Goal: Transaction & Acquisition: Purchase product/service

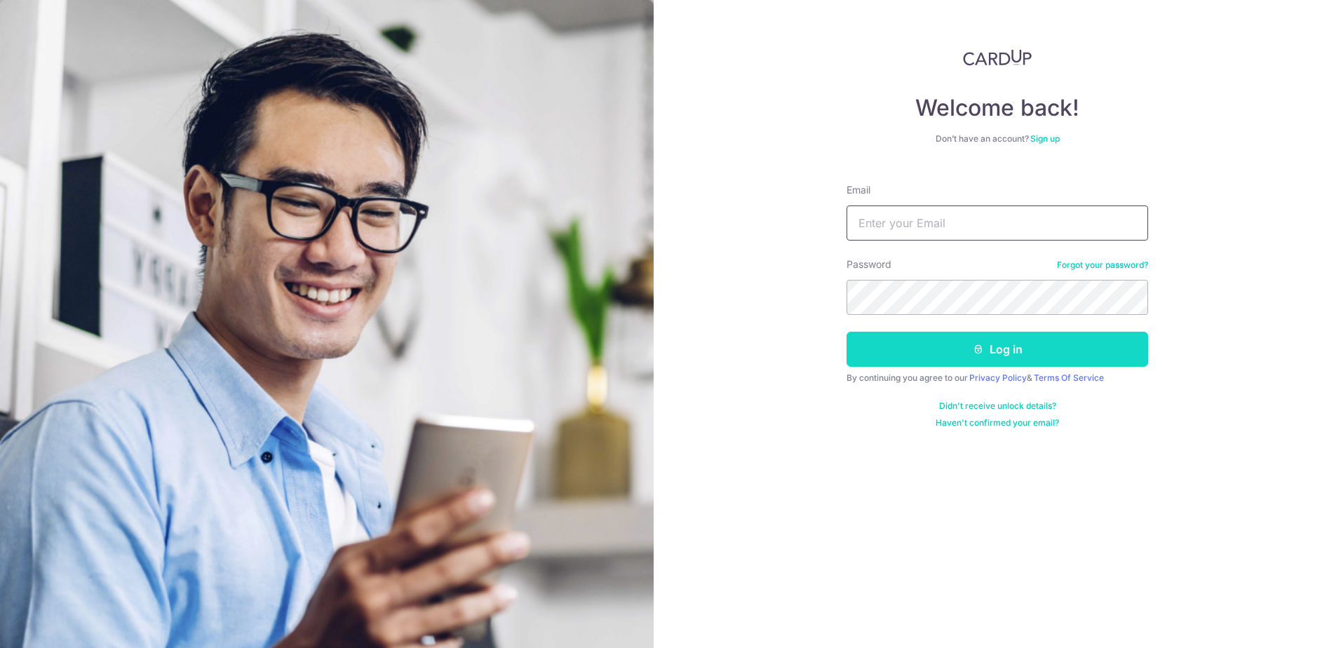
type input "[EMAIL_ADDRESS][DOMAIN_NAME]"
click at [927, 353] on button "Log in" at bounding box center [998, 349] width 302 height 35
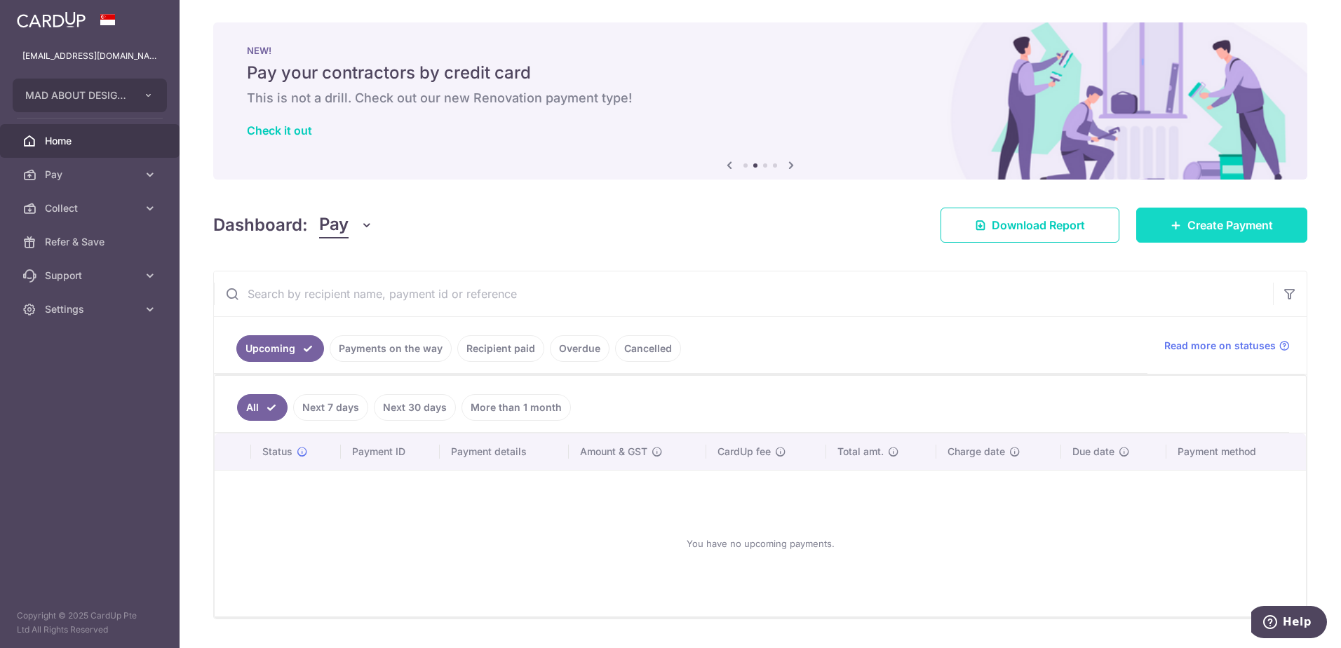
click at [1207, 224] on span "Create Payment" at bounding box center [1230, 225] width 86 height 17
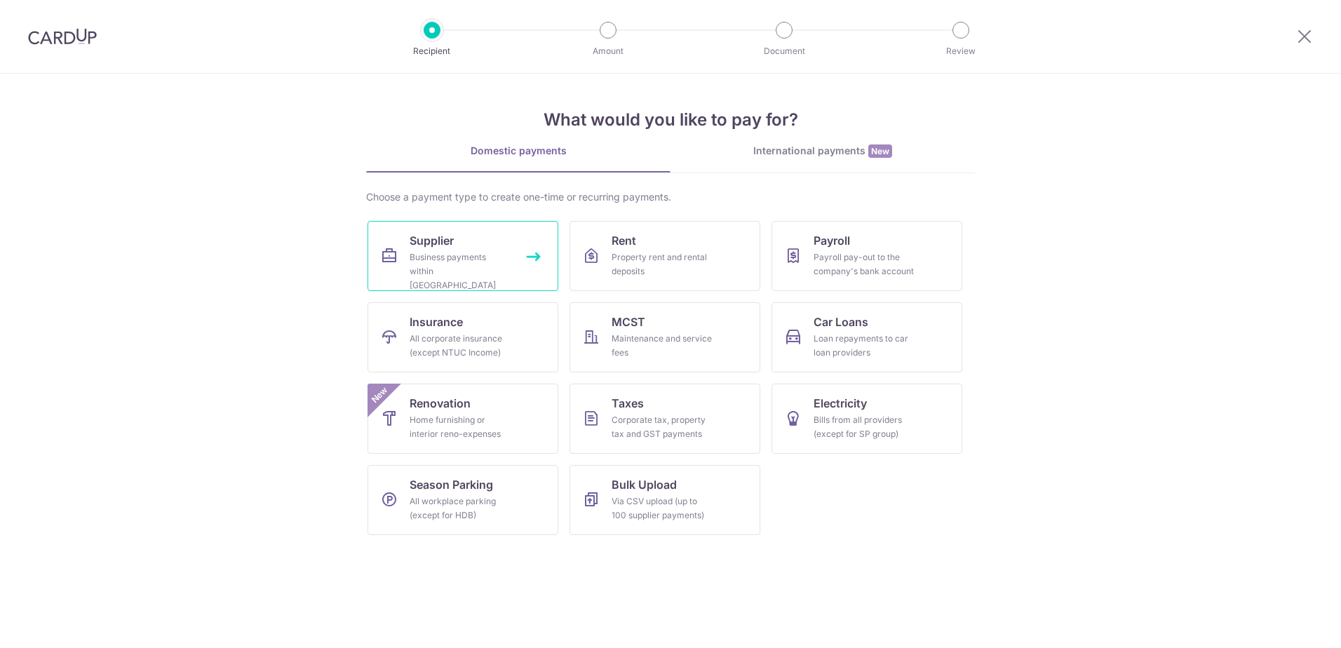
click at [423, 261] on div "Business payments within Singapore" at bounding box center [460, 271] width 101 height 42
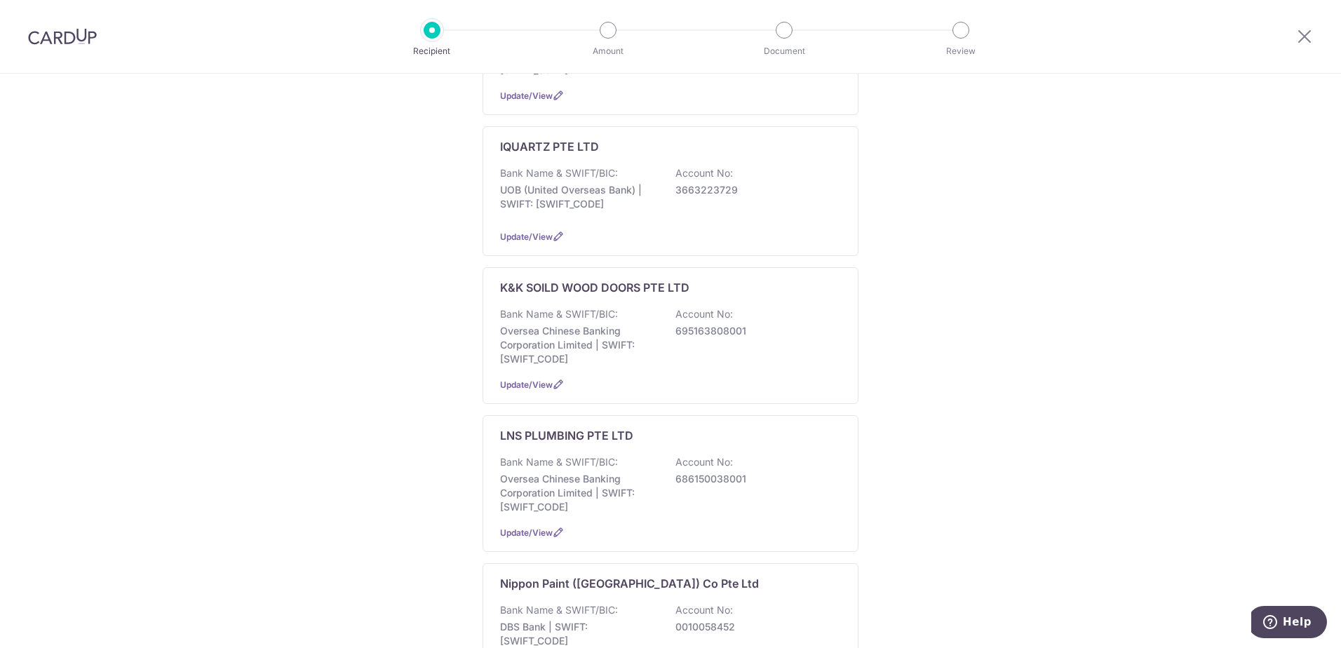
scroll to position [140, 0]
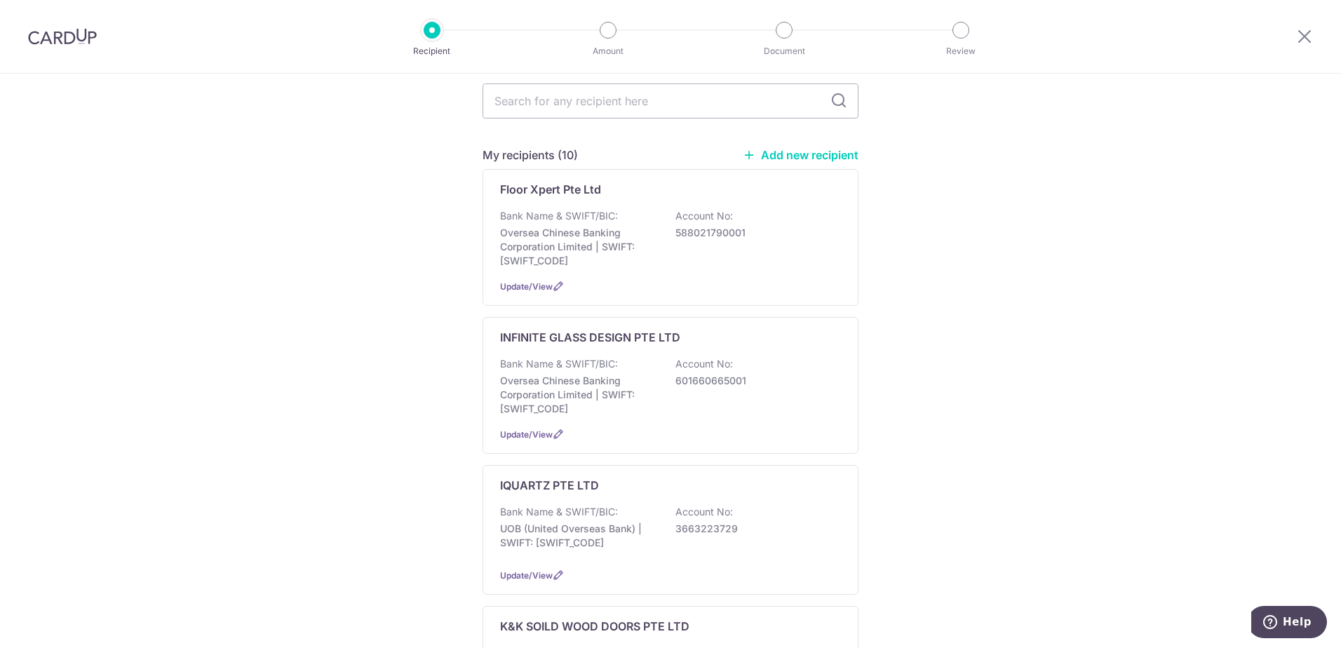
click at [786, 148] on link "Add new recipient" at bounding box center [801, 155] width 116 height 14
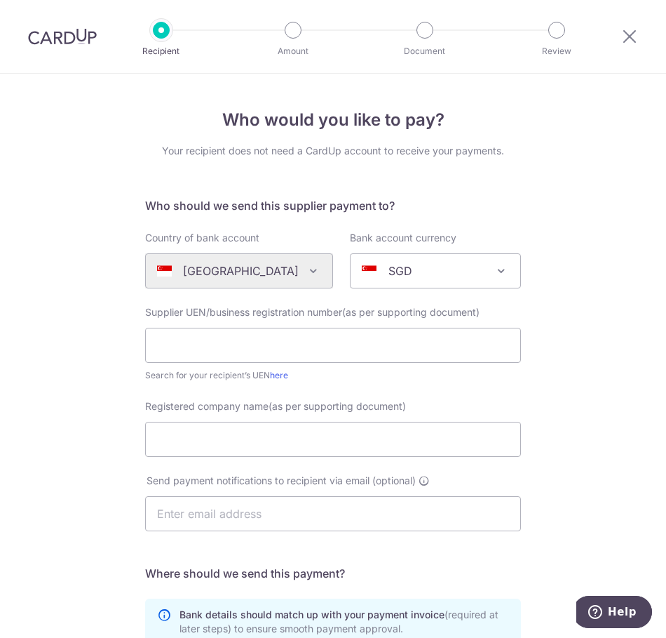
click at [563, 168] on div "Who would you like to pay? Your recipient does not need a CardUp account to rec…" at bounding box center [333, 502] width 666 height 856
click at [271, 338] on input "text" at bounding box center [333, 345] width 376 height 35
click at [347, 336] on input "text" at bounding box center [333, 345] width 376 height 35
type input "k"
type input "199409117HDBS"
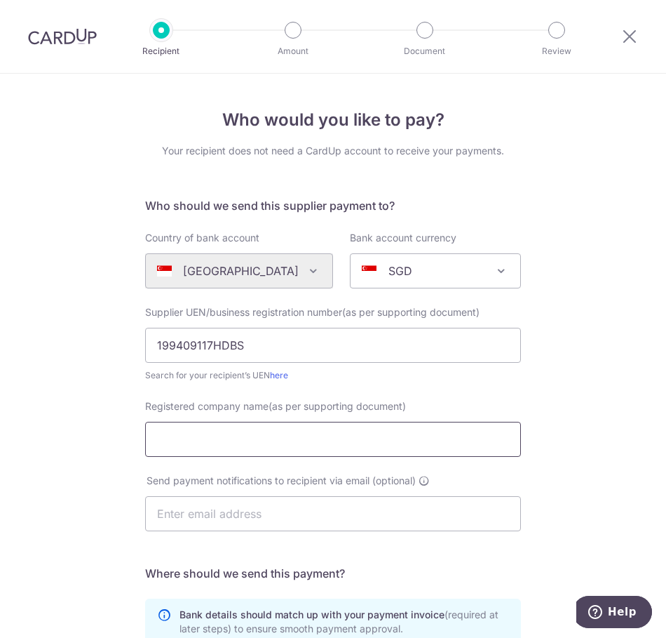
click at [269, 432] on input "Registered company name(as per supporting document)" at bounding box center [333, 439] width 376 height 35
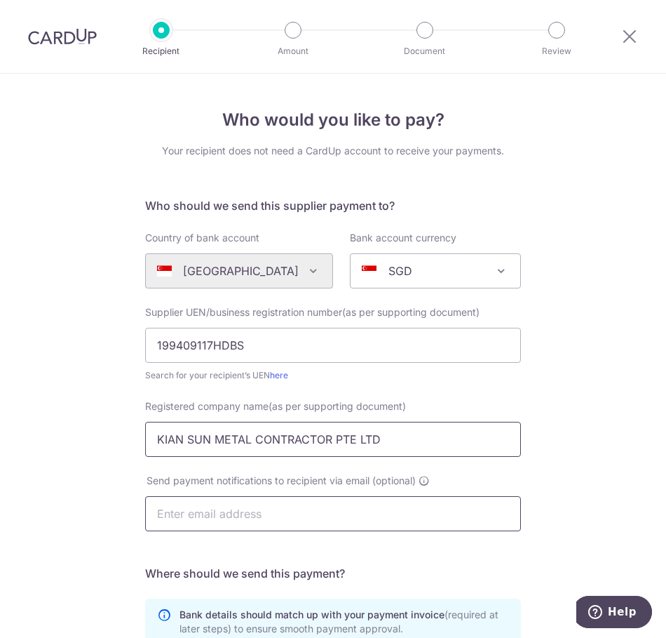
type input "KIAN SUN METAL CONTRACTOR PTE LTD"
click at [210, 510] on input "text" at bounding box center [333, 513] width 376 height 35
click at [35, 520] on div "Who would you like to pay? Your recipient does not need a CardUp account to rec…" at bounding box center [333, 502] width 666 height 856
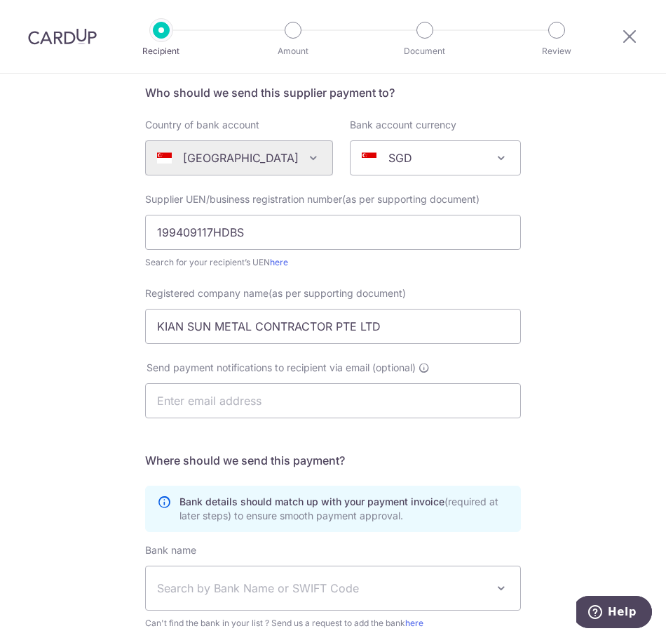
scroll to position [292, 0]
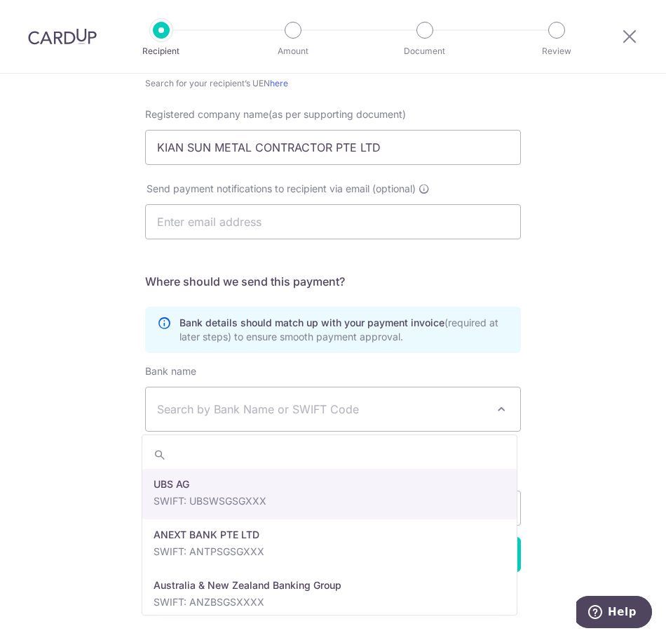
click at [311, 422] on span "Search by Bank Name or SWIFT Code" at bounding box center [333, 408] width 375 height 43
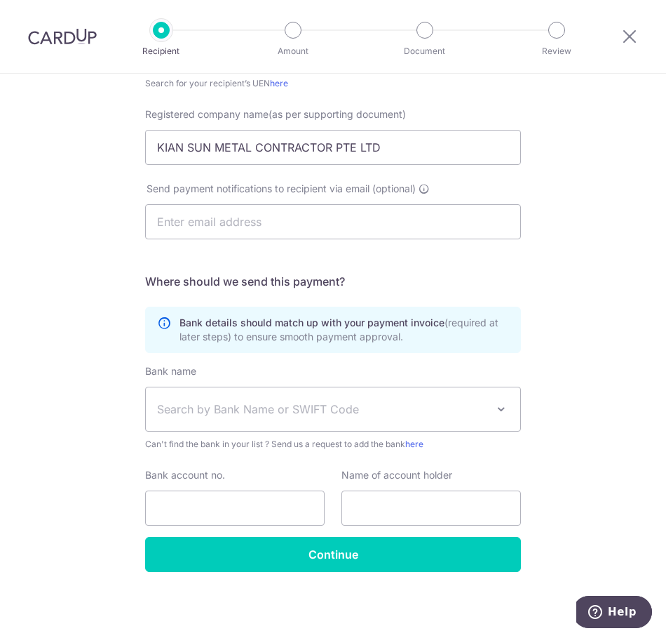
click at [251, 412] on span "Search by Bank Name or SWIFT Code" at bounding box center [322, 408] width 330 height 17
click at [258, 412] on span "Search by Bank Name or SWIFT Code" at bounding box center [322, 408] width 330 height 17
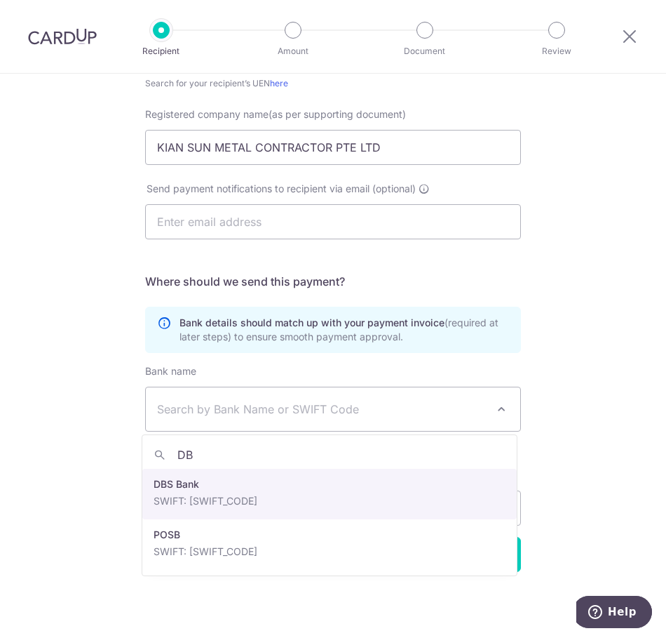
type input "DB"
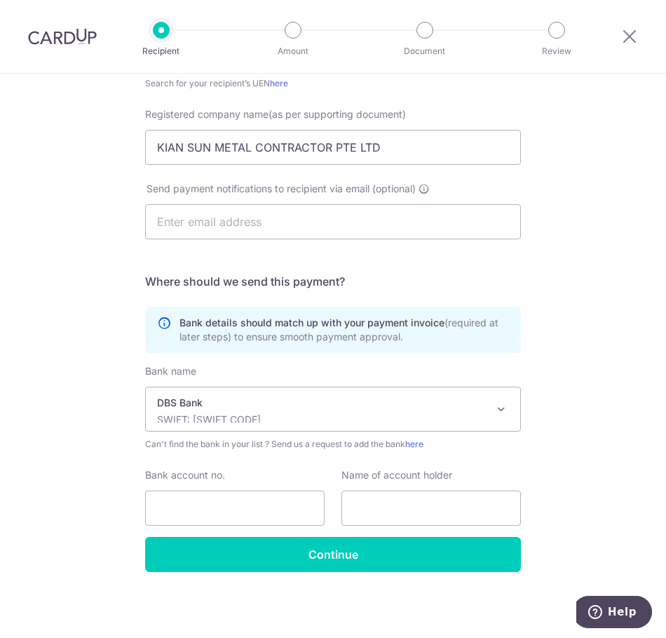
select select "6"
click at [197, 502] on input "Bank account no." at bounding box center [235, 507] width 180 height 35
type input "0170160346"
click at [401, 513] on input "text" at bounding box center [432, 507] width 180 height 35
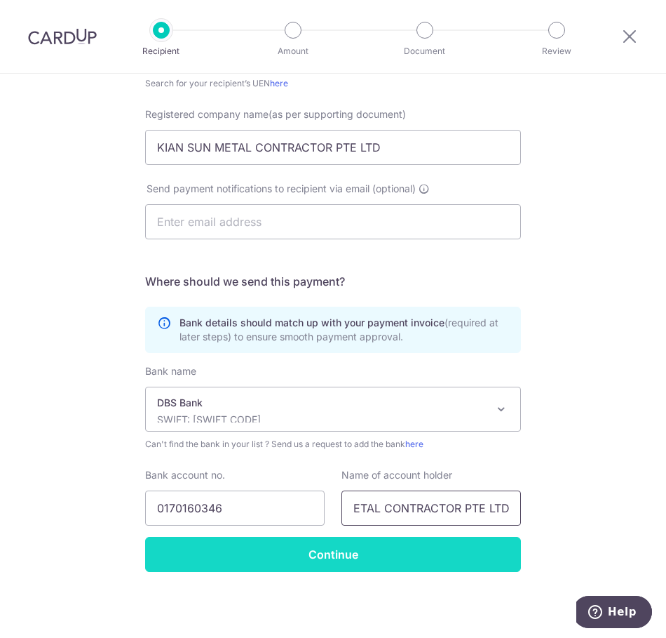
type input "KIAN SUN METAL CONTRACTOR PTE LTD"
click at [210, 547] on input "Continue" at bounding box center [333, 554] width 376 height 35
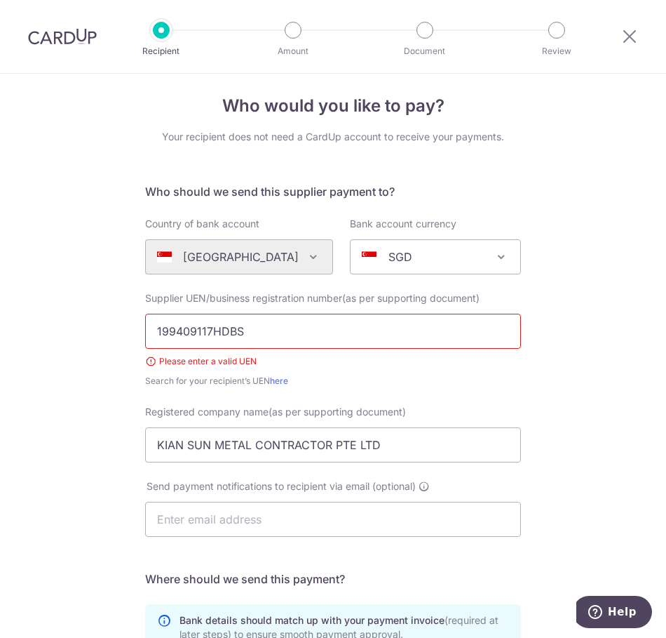
click at [246, 335] on input "199409117HDBS" at bounding box center [333, 331] width 376 height 35
click at [271, 335] on input "199409117HDBS" at bounding box center [333, 331] width 376 height 35
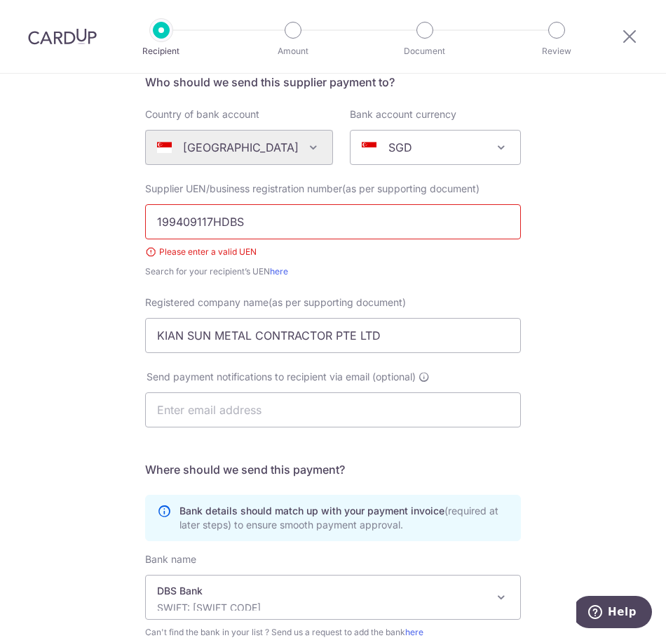
scroll to position [311, 0]
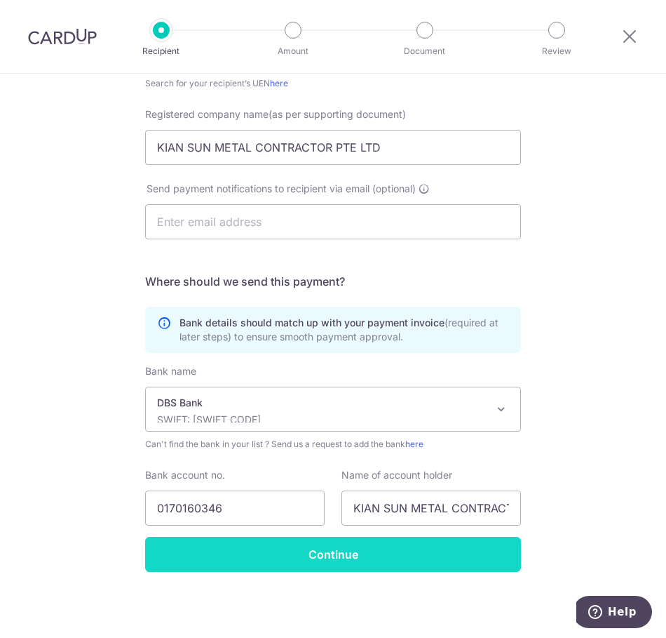
click at [339, 554] on input "Continue" at bounding box center [333, 554] width 376 height 35
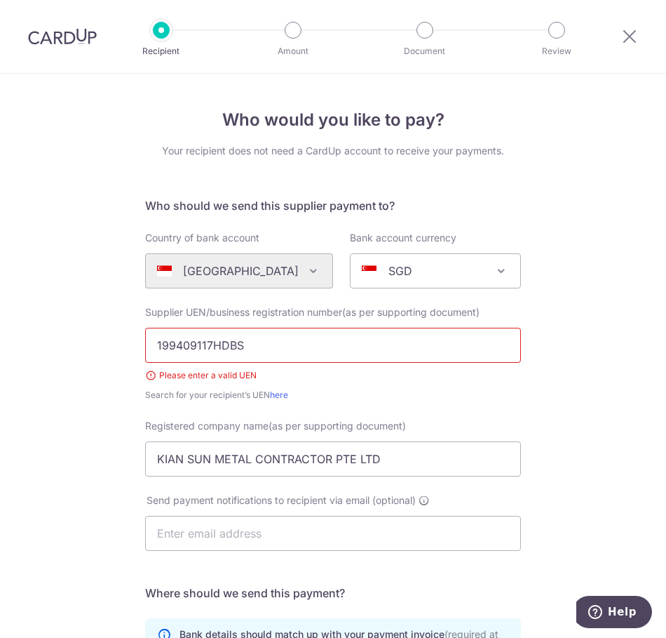
click at [318, 356] on input "199409117HDBS" at bounding box center [333, 345] width 376 height 35
type input "199409117H"
click at [565, 416] on div "Who would you like to pay? Your recipient does not need a CardUp account to rec…" at bounding box center [333, 511] width 666 height 875
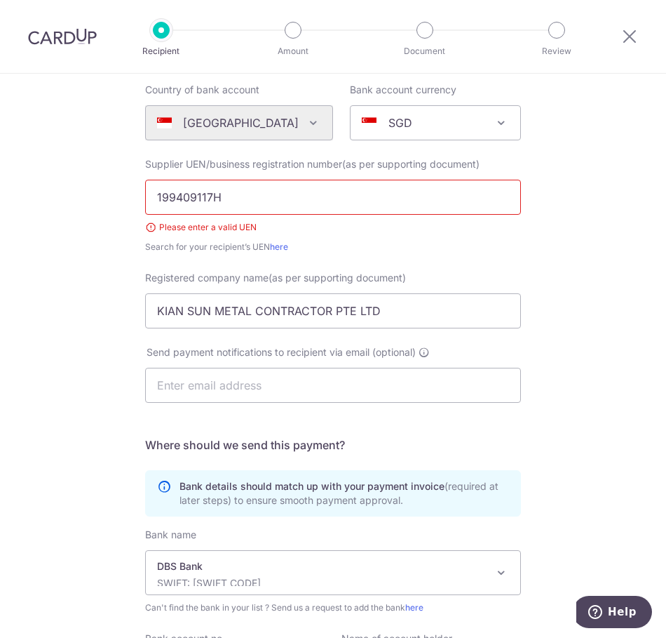
scroll to position [311, 0]
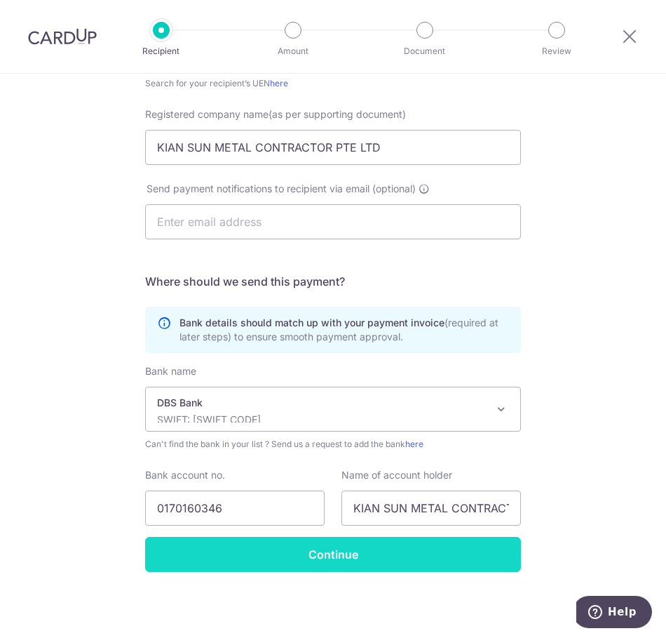
click at [363, 548] on input "Continue" at bounding box center [333, 554] width 376 height 35
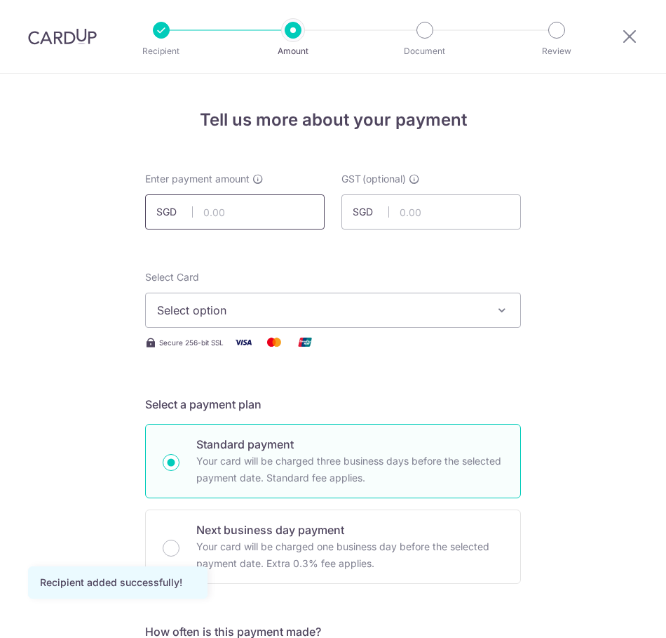
click at [238, 215] on input "text" at bounding box center [235, 211] width 180 height 35
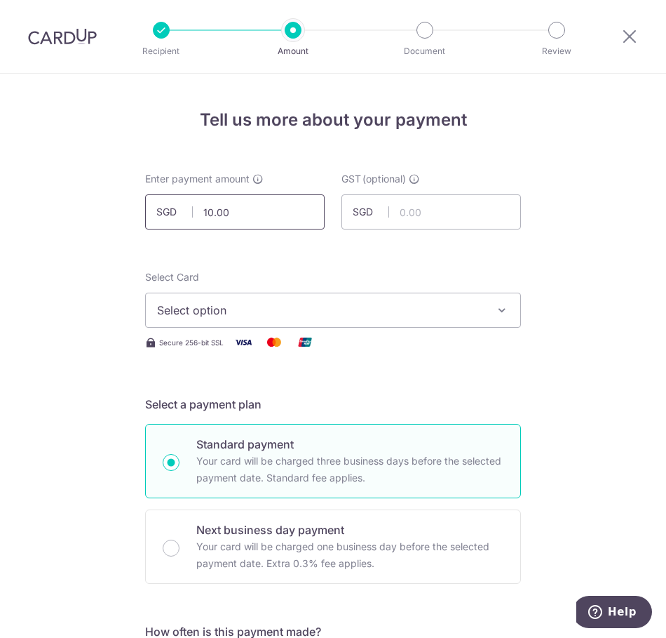
click at [217, 213] on input "10.00" at bounding box center [235, 211] width 180 height 35
click at [251, 217] on input "1,036.00" at bounding box center [235, 211] width 180 height 35
type input "1,036.15"
click at [247, 304] on span "Select option" at bounding box center [320, 310] width 327 height 17
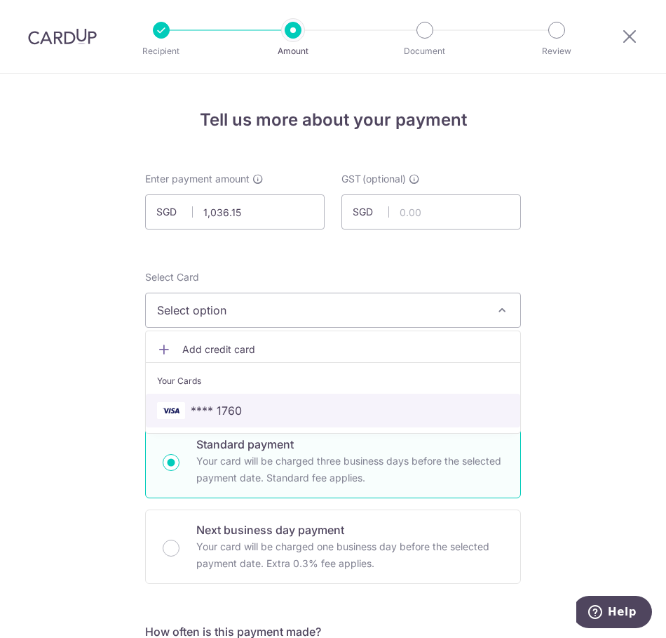
click at [241, 404] on span "**** 1760" at bounding box center [333, 410] width 352 height 17
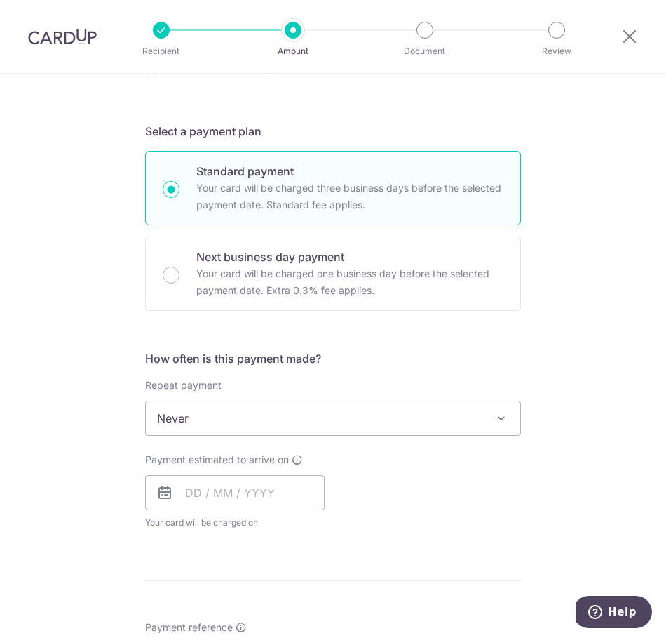
scroll to position [421, 0]
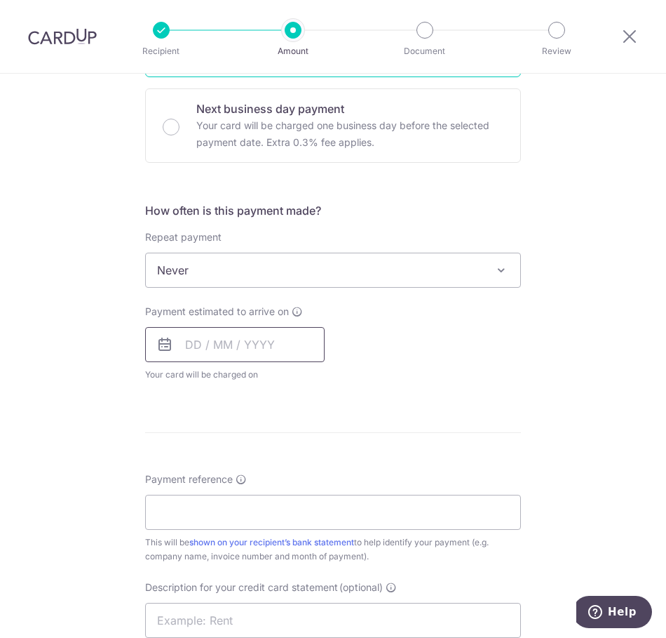
click at [231, 354] on input "text" at bounding box center [235, 344] width 180 height 35
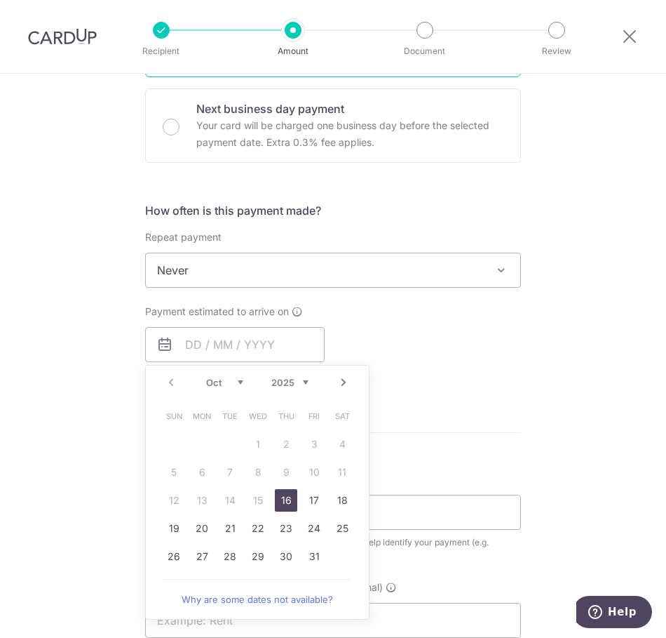
click at [283, 503] on link "16" at bounding box center [286, 500] width 22 height 22
type input "[DATE]"
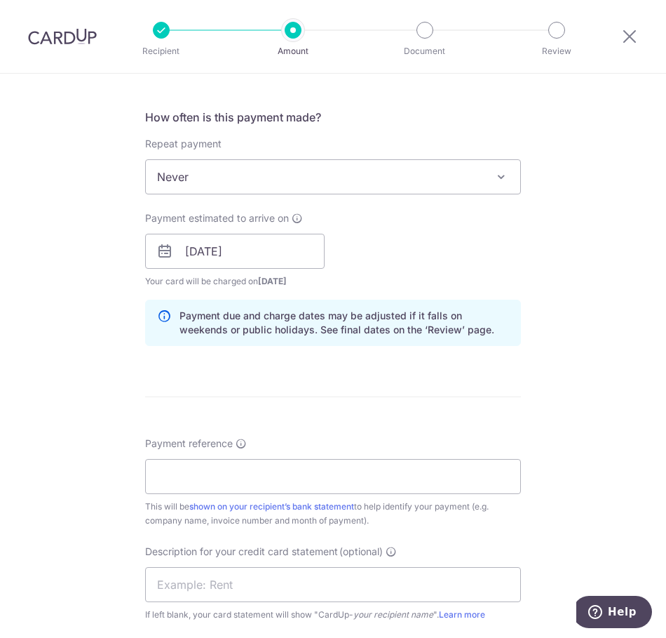
scroll to position [631, 0]
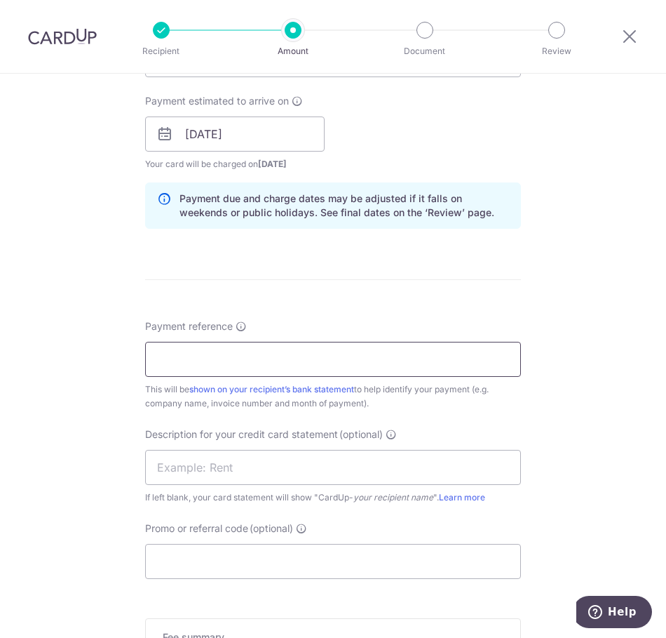
click at [201, 356] on input "Payment reference" at bounding box center [333, 359] width 376 height 35
click at [284, 358] on input "Payment reference" at bounding box center [333, 359] width 376 height 35
type input "Y25 0439"
click at [74, 445] on div "Tell us more about your payment Enter payment amount SGD 1,036.15 1036.15 GST (…" at bounding box center [333, 155] width 666 height 1427
type textarea "39"
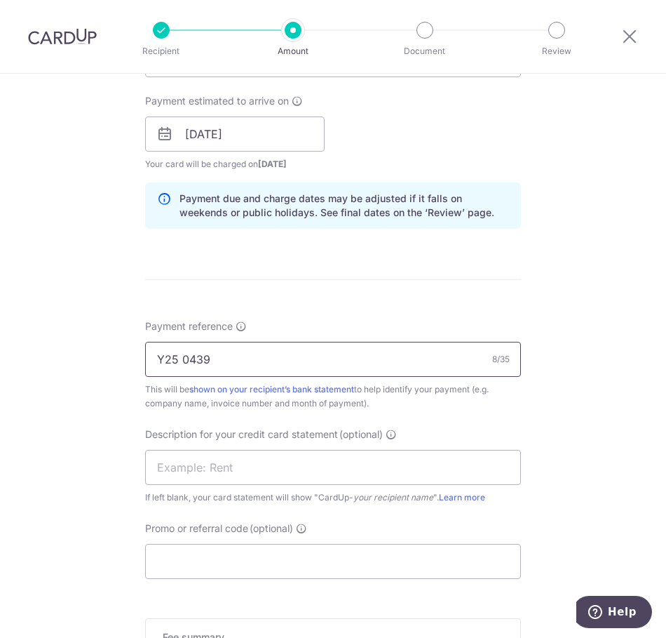
drag, startPoint x: 222, startPoint y: 360, endPoint x: 80, endPoint y: 367, distance: 141.9
click at [80, 366] on div "Tell us more about your payment Enter payment amount SGD 1,036.15 1036.15 GST (…" at bounding box center [333, 155] width 666 height 1427
click at [194, 465] on input "text" at bounding box center [333, 467] width 376 height 35
paste input "Y25 0439"
type input "Y25 0439"
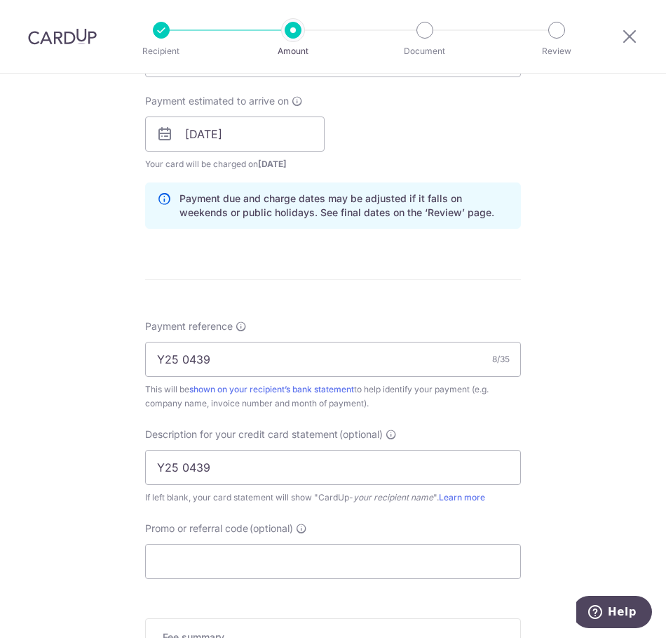
click at [100, 480] on div "Tell us more about your payment Enter payment amount SGD 1,036.15 1036.15 GST (…" at bounding box center [333, 155] width 666 height 1427
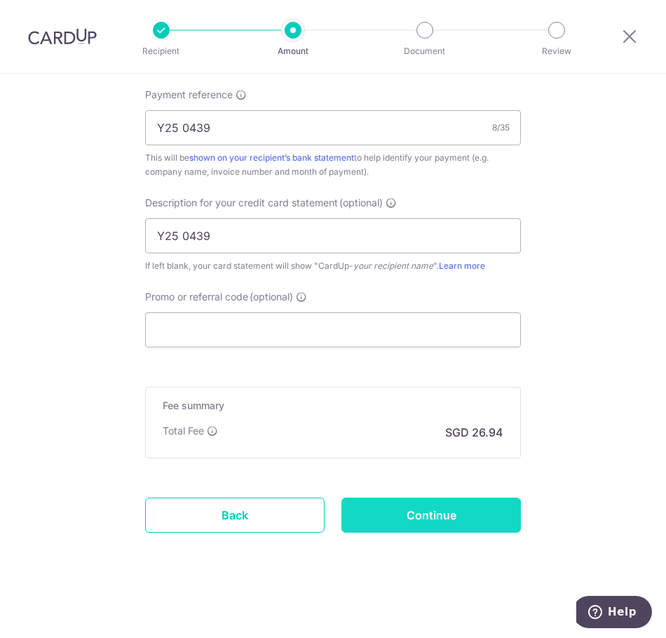
click at [394, 513] on input "Continue" at bounding box center [432, 514] width 180 height 35
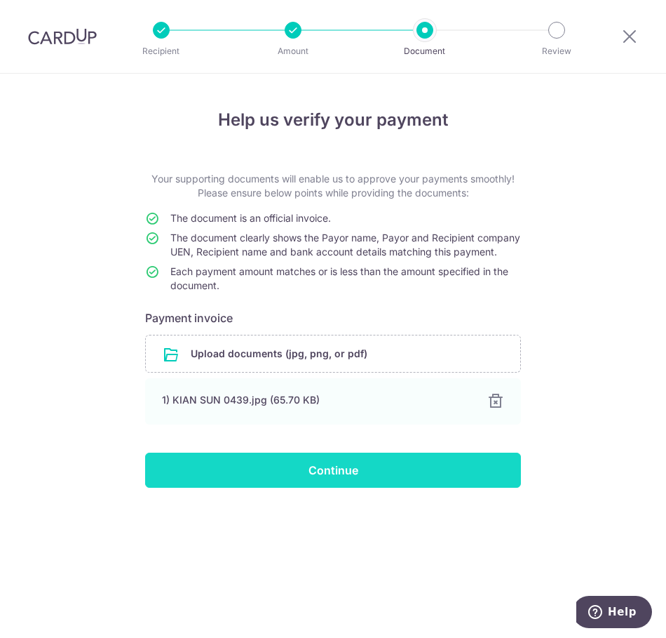
click at [346, 487] on input "Continue" at bounding box center [333, 469] width 376 height 35
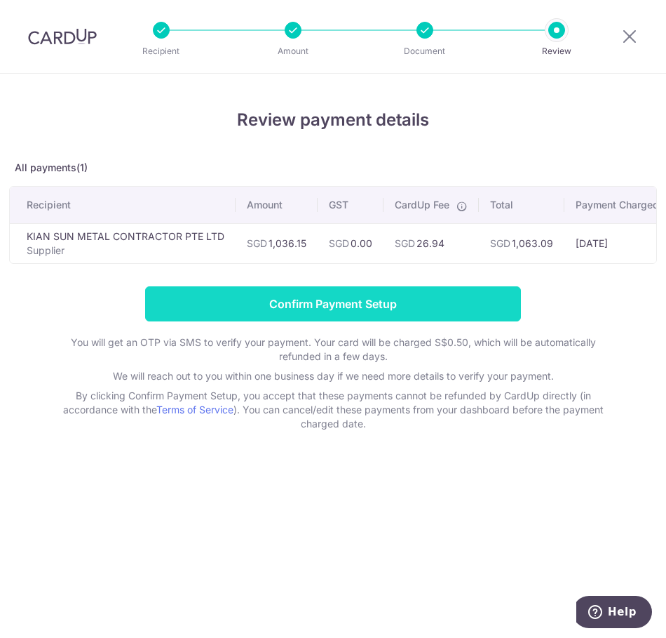
click at [349, 315] on input "Confirm Payment Setup" at bounding box center [333, 303] width 376 height 35
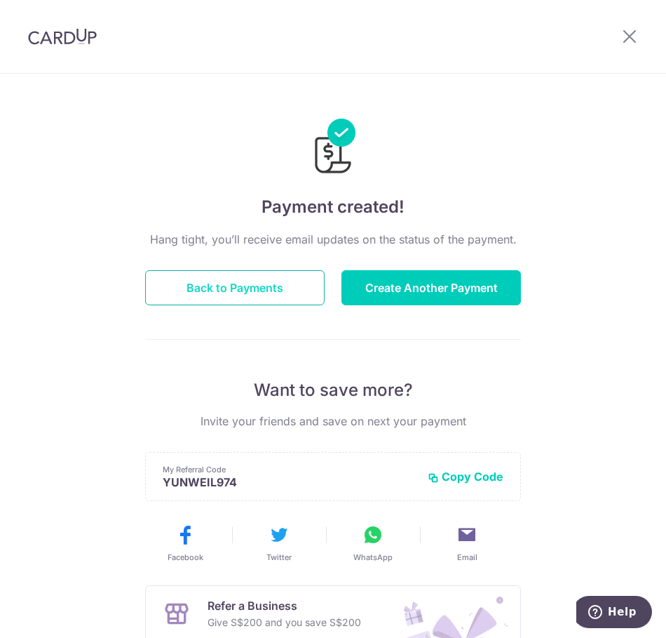
click at [248, 290] on button "Back to Payments" at bounding box center [235, 287] width 180 height 35
